Goal: Transaction & Acquisition: Book appointment/travel/reservation

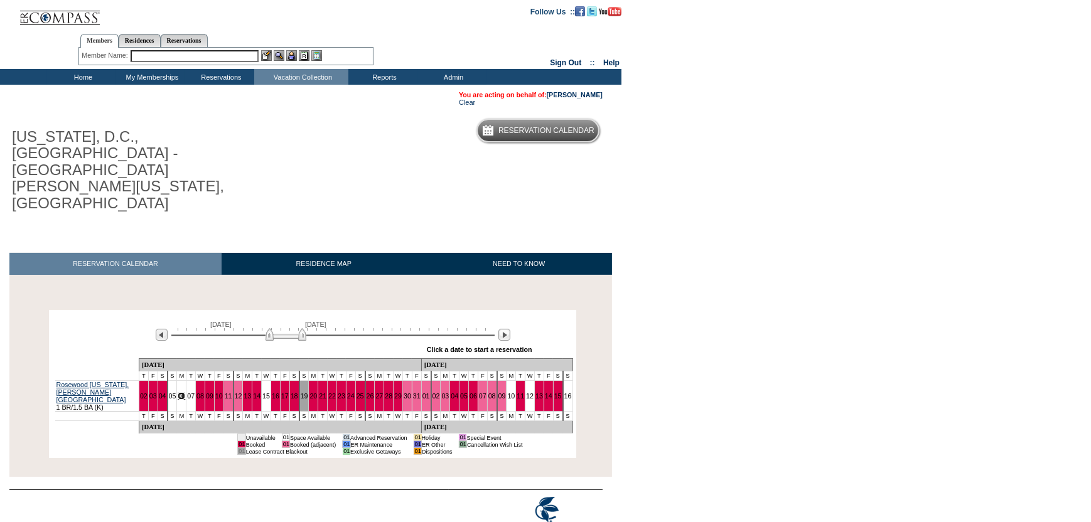
click at [185, 392] on link "06" at bounding box center [182, 396] width 8 height 8
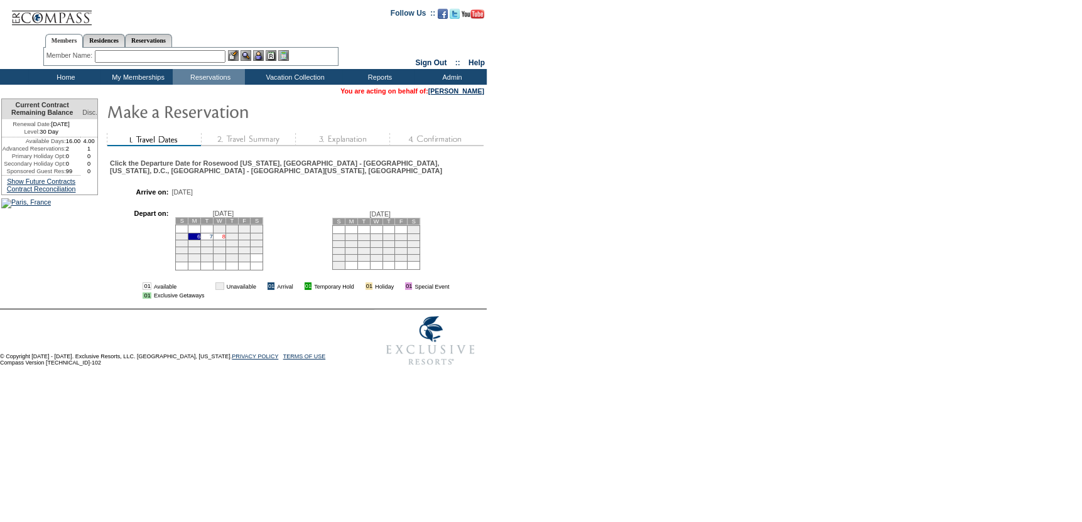
click at [225, 239] on link "8" at bounding box center [223, 237] width 3 height 6
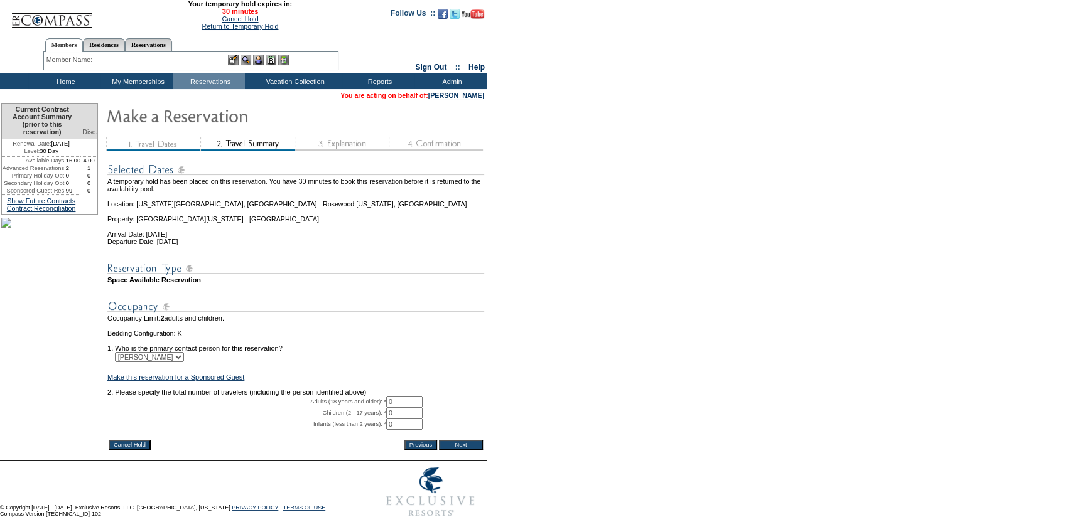
drag, startPoint x: 416, startPoint y: 423, endPoint x: 339, endPoint y: 412, distance: 77.3
click at [339, 412] on tbody "A temporary hold has been placed on this reservation. You have 30 minutes to bo…" at bounding box center [295, 295] width 377 height 283
type input "1"
click at [579, 345] on form "29:59 Your temporary hold expires in: 30 minutes Cancel Hold Return to Temporar…" at bounding box center [541, 262] width 1082 height 524
click at [475, 450] on input "Next" at bounding box center [461, 445] width 44 height 10
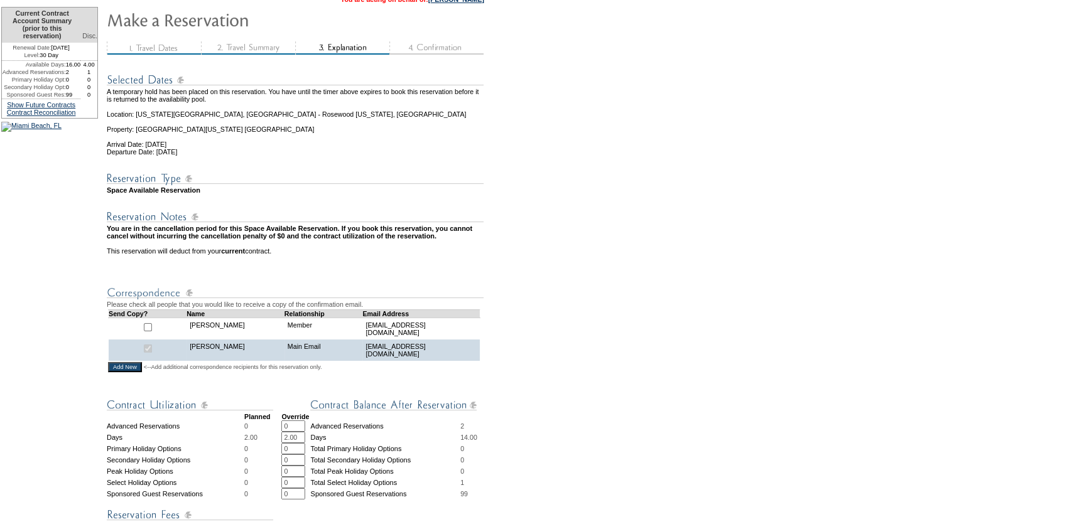
scroll to position [314, 0]
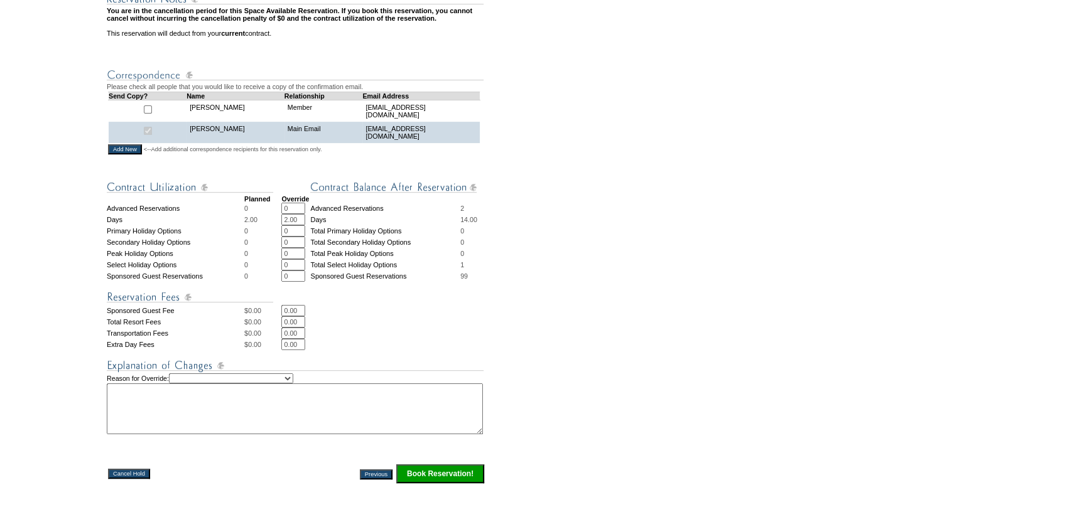
click at [433, 483] on input "Book Reservation!" at bounding box center [440, 474] width 88 height 19
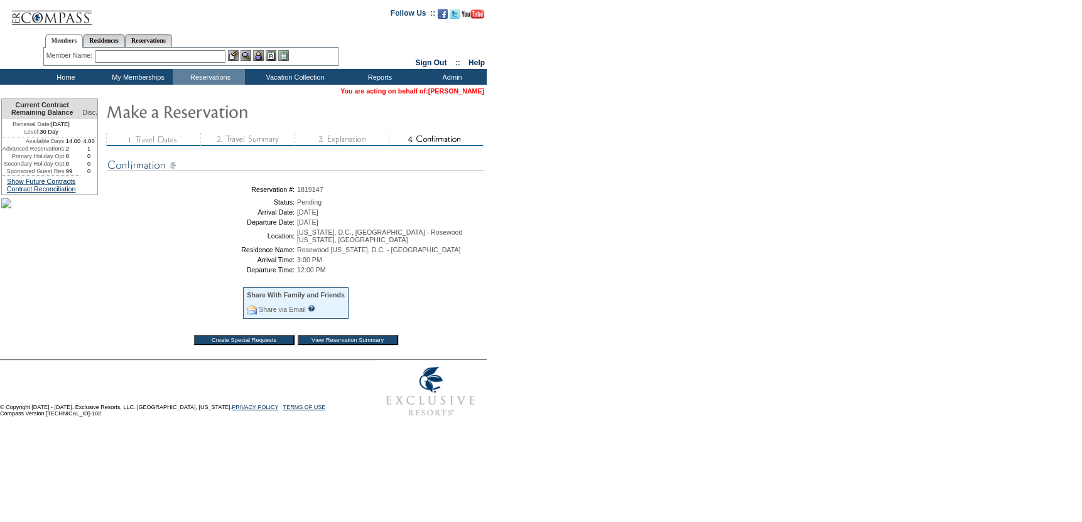
click at [461, 92] on link "[PERSON_NAME]" at bounding box center [456, 91] width 56 height 8
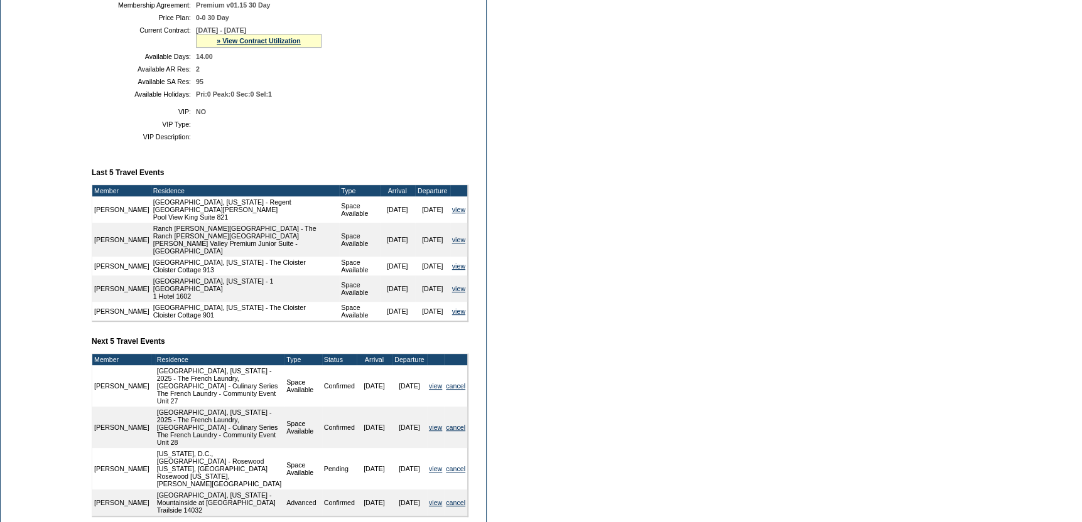
scroll to position [421, 0]
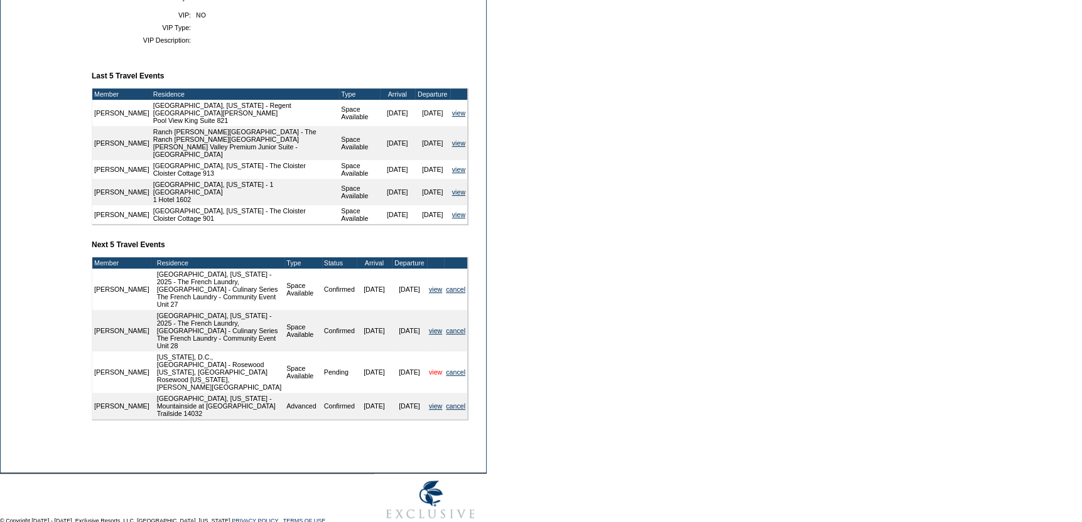
click at [431, 369] on link "view" at bounding box center [435, 373] width 13 height 8
